Goal: Information Seeking & Learning: Learn about a topic

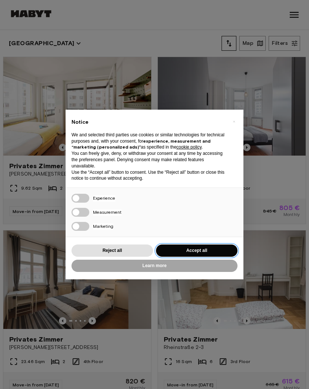
click at [183, 253] on button "Accept all" at bounding box center [196, 250] width 81 height 12
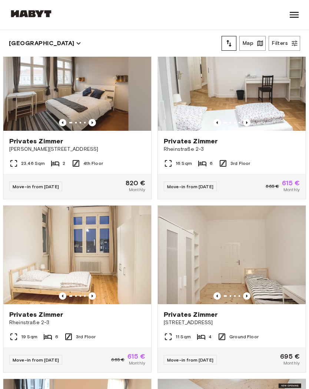
scroll to position [201, 0]
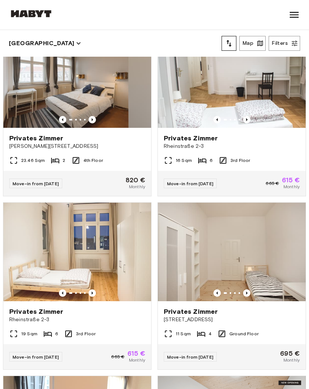
click at [282, 102] on img at bounding box center [232, 78] width 148 height 99
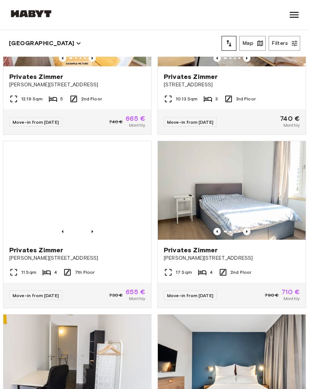
scroll to position [1482, 0]
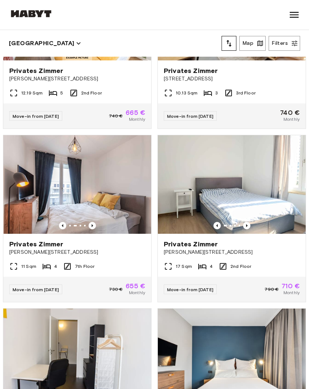
click at [109, 180] on img at bounding box center [77, 184] width 148 height 99
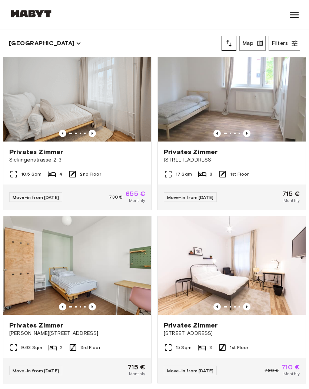
scroll to position [3480, 0]
click at [64, 104] on img at bounding box center [77, 92] width 148 height 99
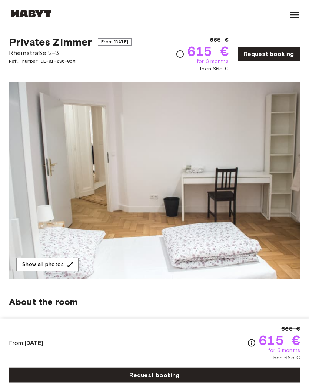
scroll to position [13, 0]
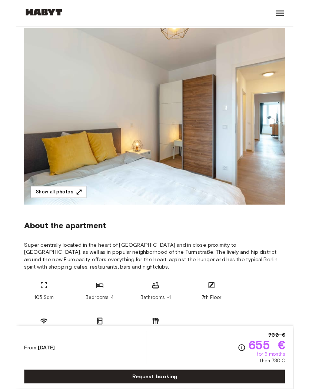
scroll to position [59, 0]
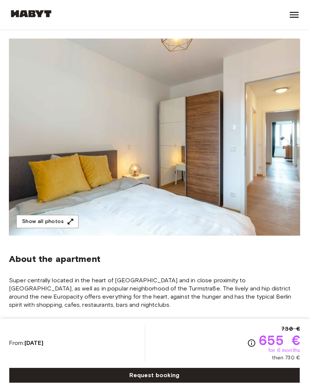
click at [49, 210] on img at bounding box center [154, 137] width 291 height 197
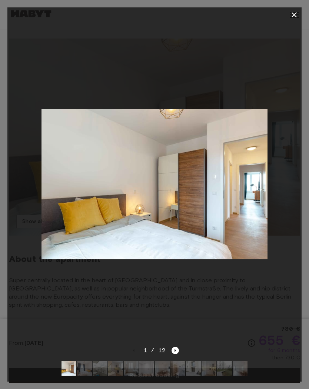
click at [64, 220] on img at bounding box center [154, 184] width 226 height 150
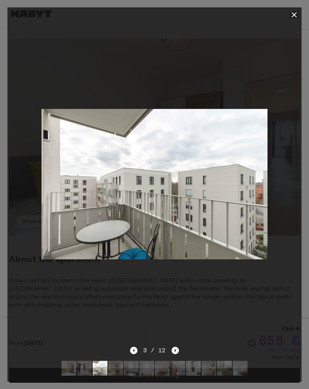
click at [290, 20] on button "button" at bounding box center [294, 14] width 15 height 15
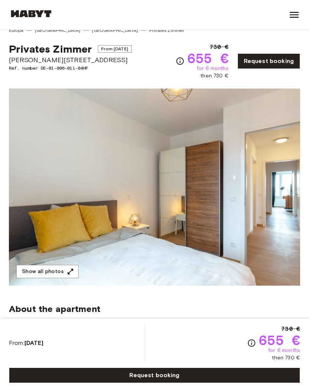
scroll to position [7, 0]
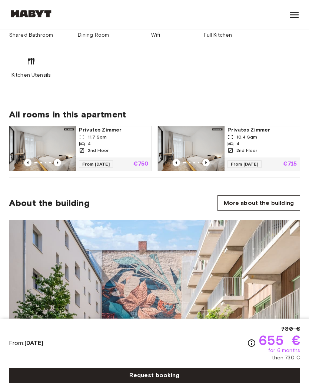
scroll to position [561, 0]
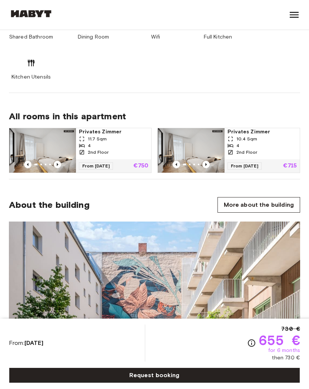
click at [56, 160] on img at bounding box center [42, 150] width 67 height 44
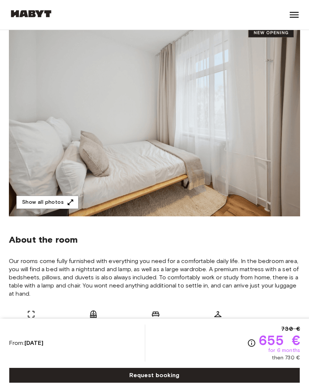
scroll to position [0, 0]
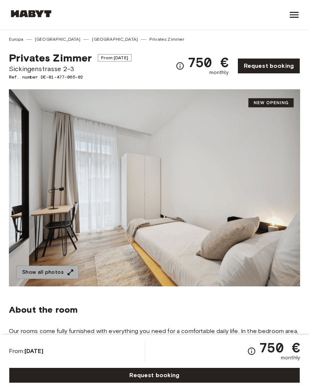
click at [70, 273] on icon "button" at bounding box center [70, 271] width 7 height 7
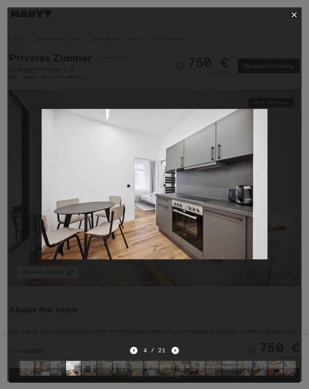
click at [293, 19] on button "button" at bounding box center [294, 14] width 15 height 15
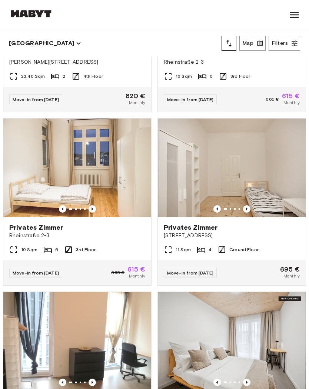
scroll to position [288, 0]
